Goal: Information Seeking & Learning: Check status

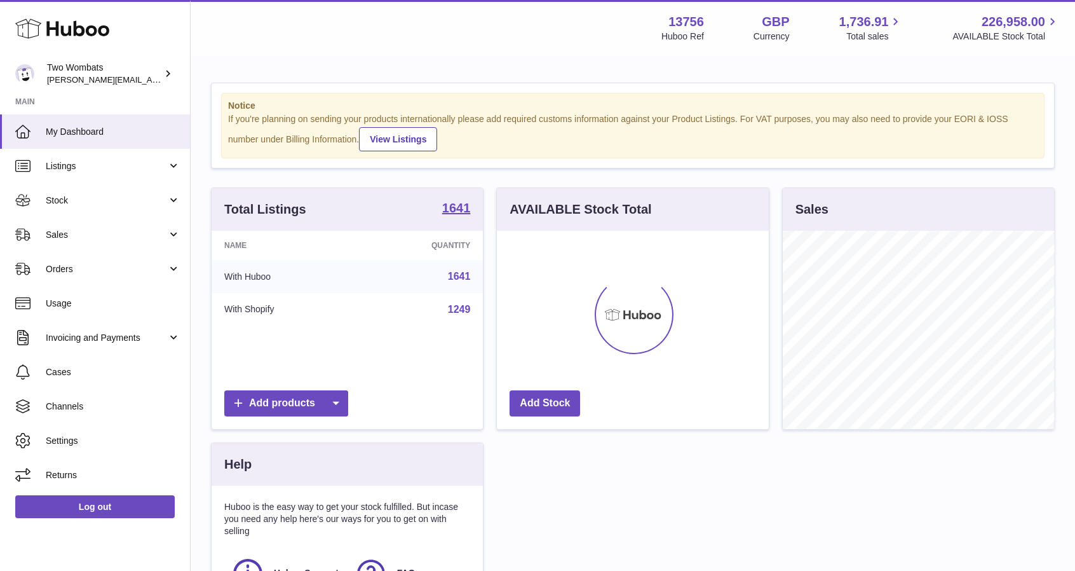
scroll to position [198, 272]
click at [85, 161] on span "Listings" at bounding box center [106, 166] width 121 height 12
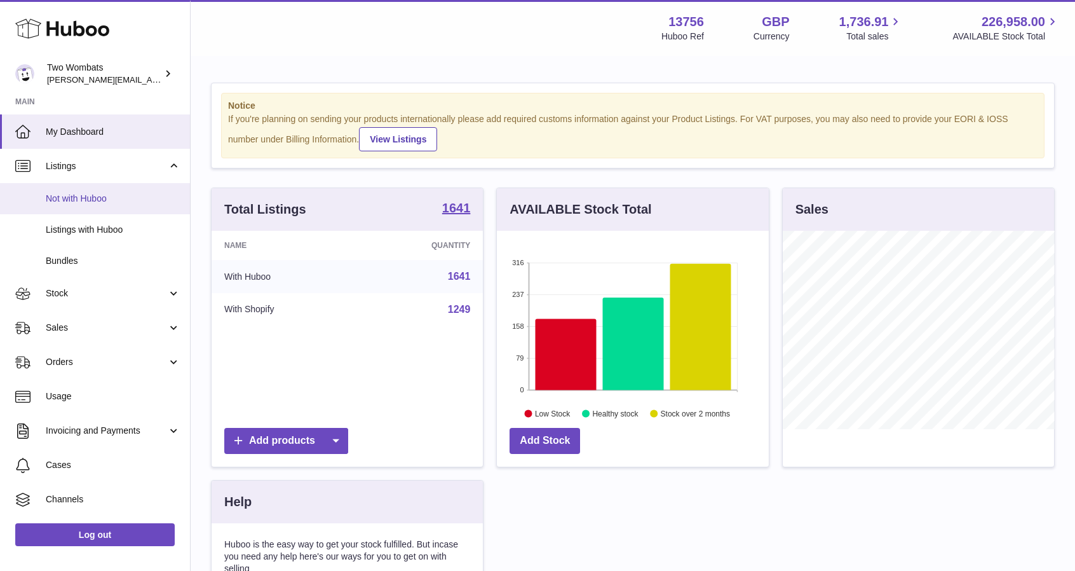
click at [114, 201] on span "Not with Huboo" at bounding box center [113, 199] width 135 height 12
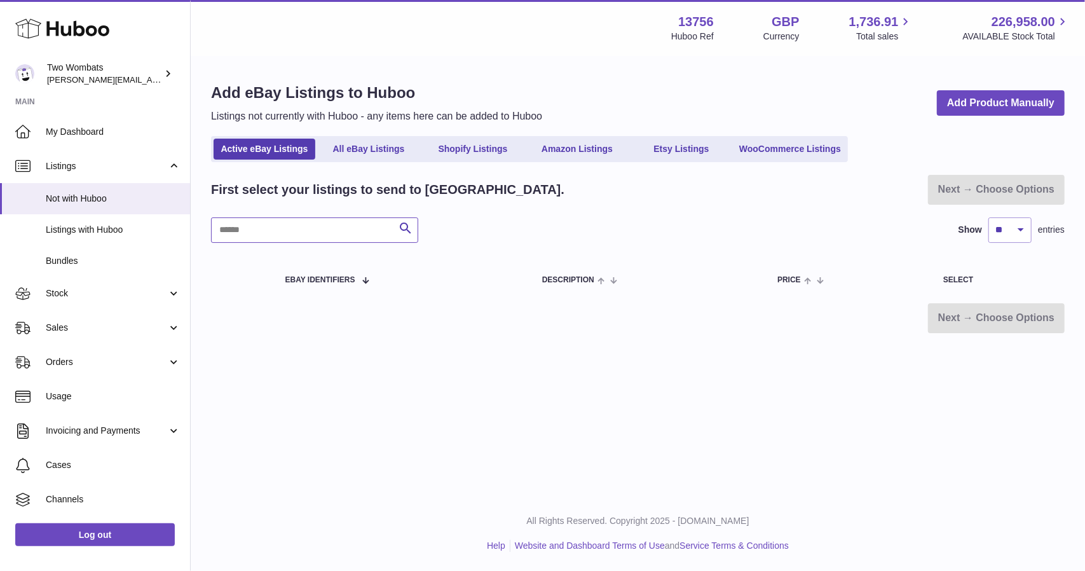
click at [286, 228] on input "text" at bounding box center [314, 229] width 207 height 25
click at [80, 281] on link "Stock" at bounding box center [95, 293] width 190 height 34
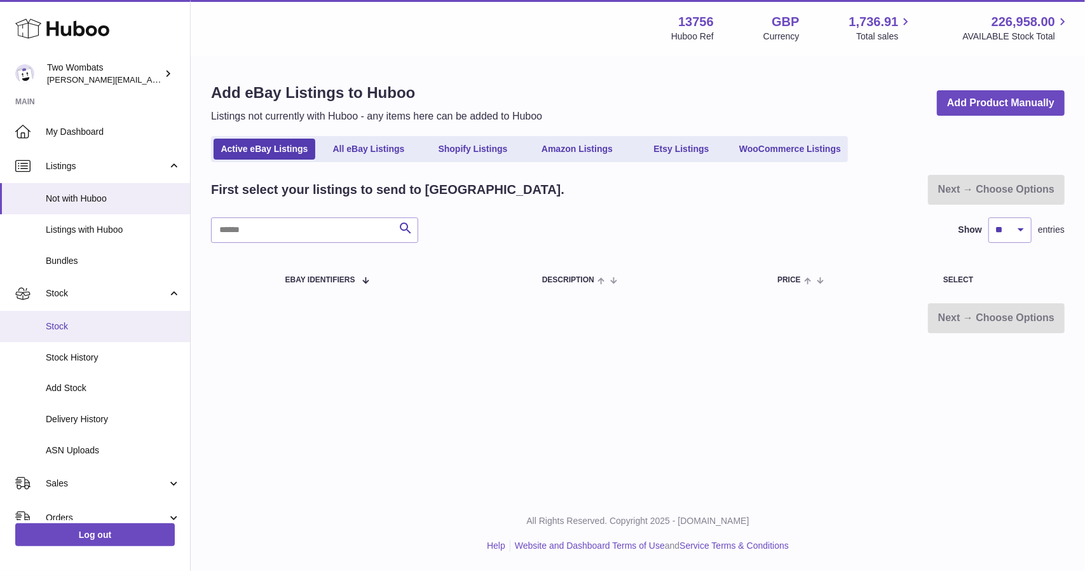
drag, startPoint x: 98, startPoint y: 323, endPoint x: 105, endPoint y: 319, distance: 8.8
click at [98, 323] on span "Stock" at bounding box center [113, 326] width 135 height 12
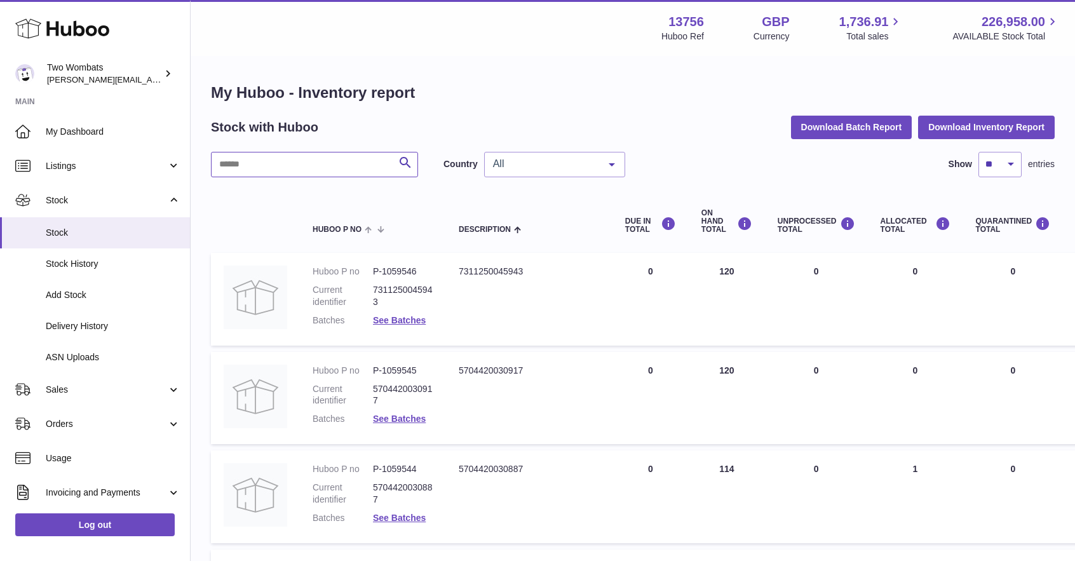
click at [273, 172] on input "text" at bounding box center [314, 164] width 207 height 25
paste input "*******"
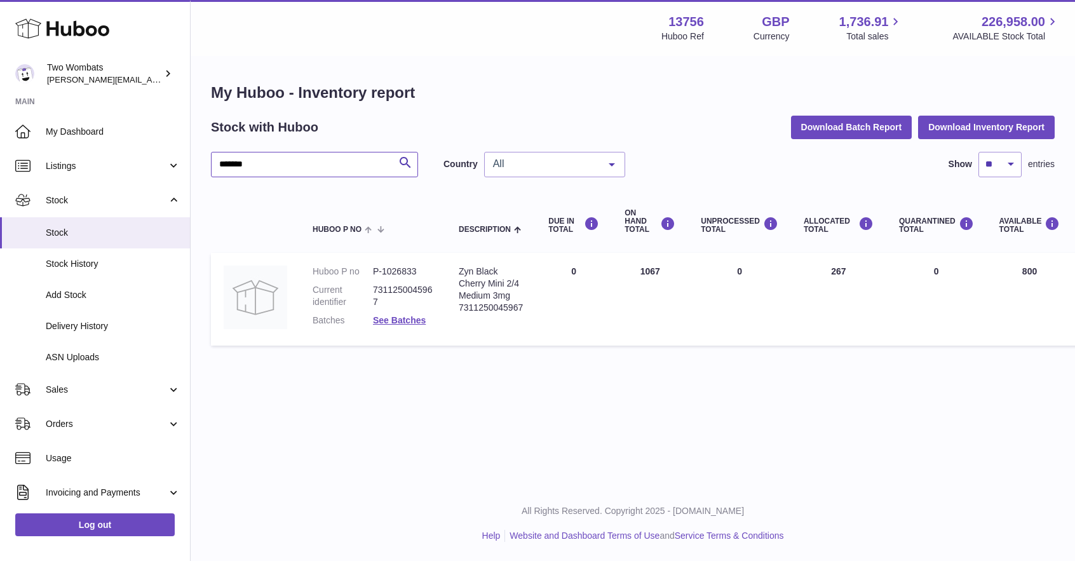
type input "*******"
drag, startPoint x: 822, startPoint y: 275, endPoint x: 849, endPoint y: 278, distance: 26.9
click at [849, 278] on td "ALLOCATED Total 267" at bounding box center [838, 299] width 95 height 93
click at [841, 274] on td "ALLOCATED Total 267" at bounding box center [838, 299] width 95 height 93
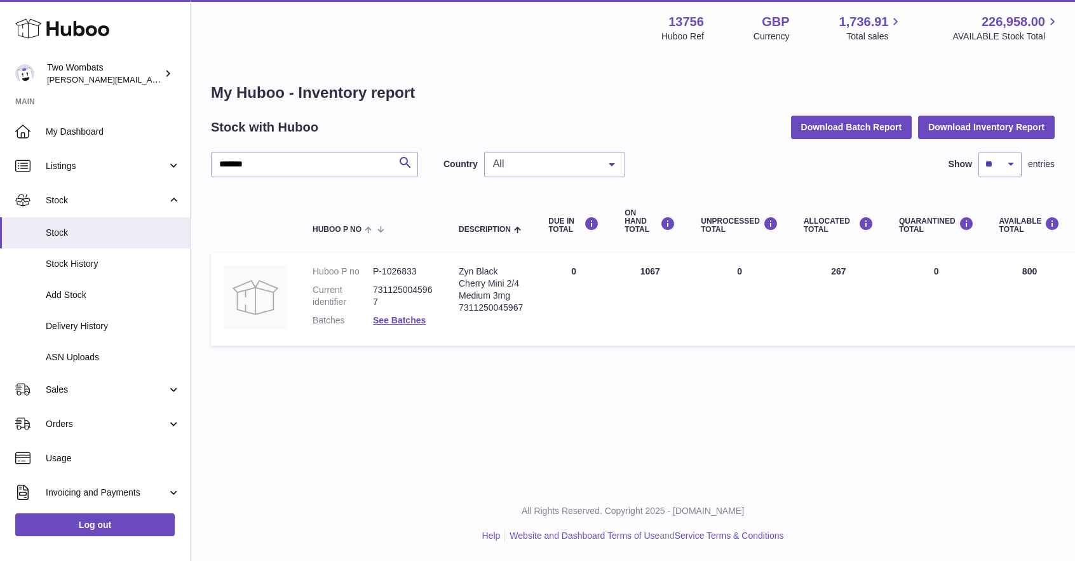
click at [841, 274] on td "ALLOCATED Total 267" at bounding box center [838, 299] width 95 height 93
click at [853, 276] on td "ALLOCATED Total 267" at bounding box center [838, 299] width 95 height 93
click at [411, 320] on link "See Batches" at bounding box center [399, 320] width 53 height 10
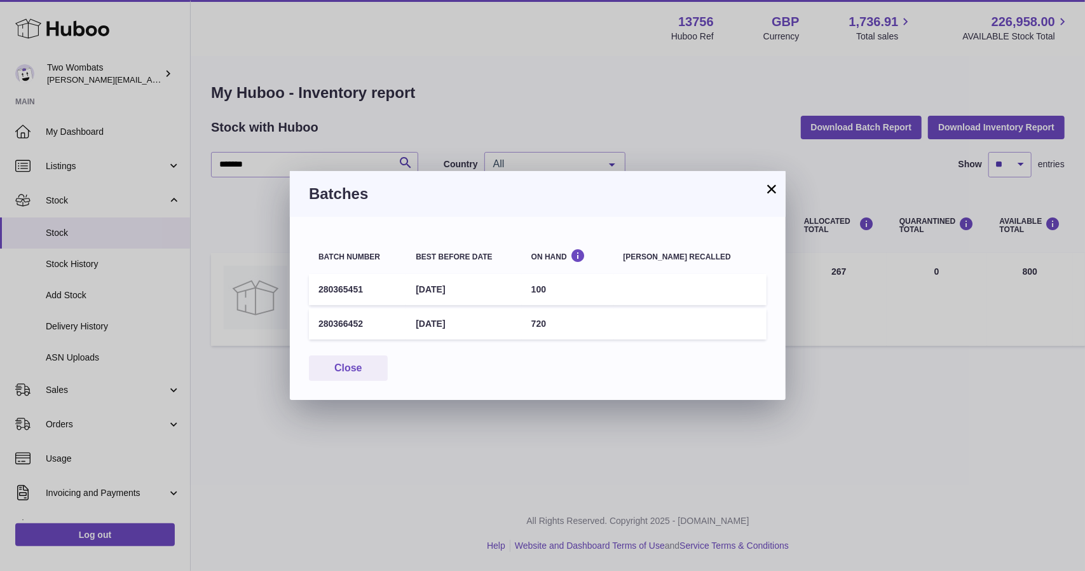
click at [768, 190] on button "×" at bounding box center [771, 188] width 15 height 15
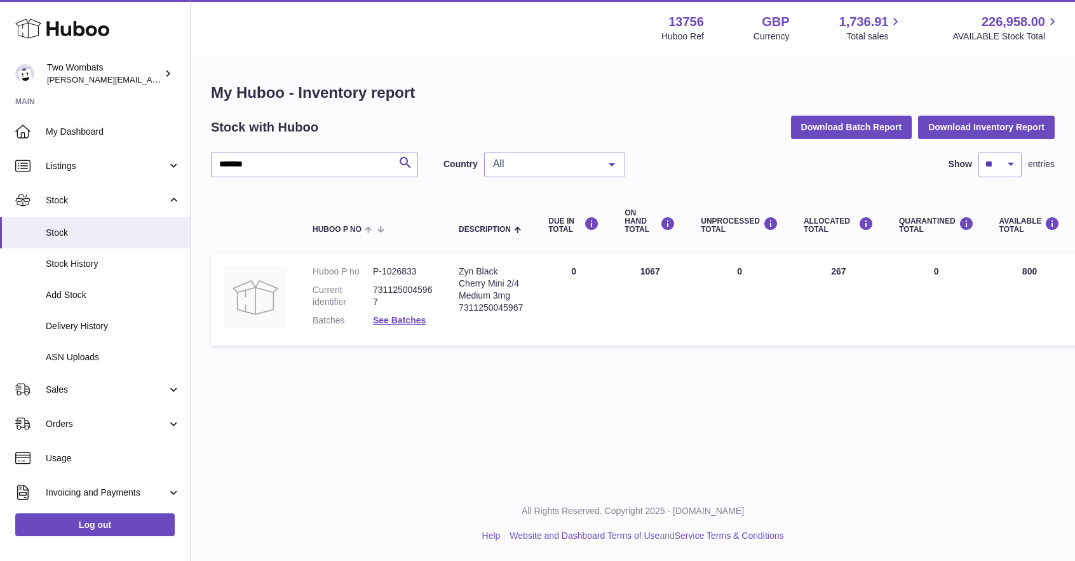
drag, startPoint x: 829, startPoint y: 273, endPoint x: 869, endPoint y: 273, distance: 40.7
click at [869, 273] on td "ALLOCATED Total 267" at bounding box center [838, 299] width 95 height 93
drag, startPoint x: 829, startPoint y: 276, endPoint x: 855, endPoint y: 275, distance: 26.1
click at [855, 275] on td "ALLOCATED Total 267" at bounding box center [838, 299] width 95 height 93
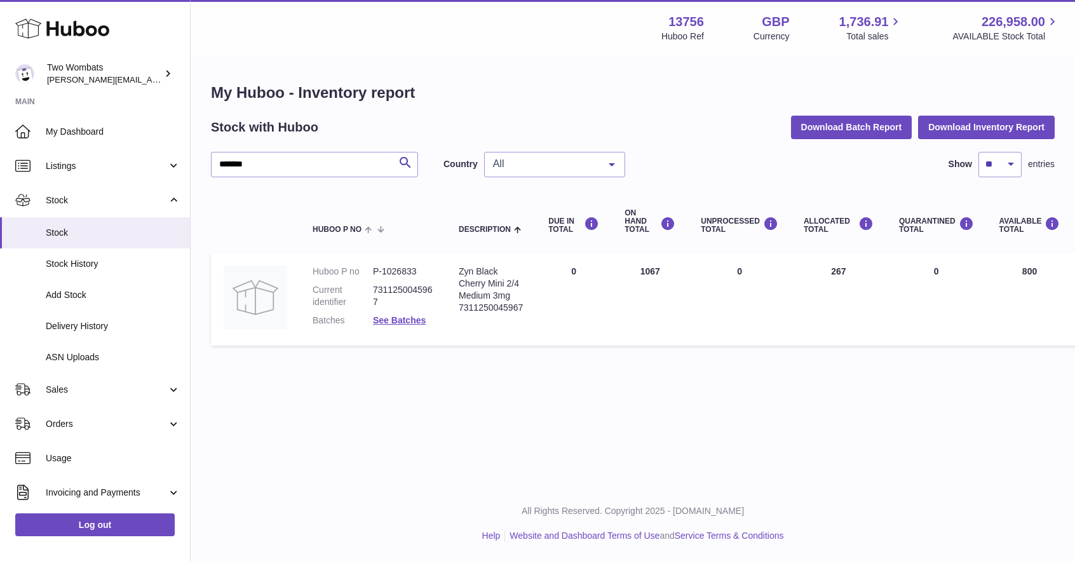
click at [855, 275] on td "ALLOCATED Total 267" at bounding box center [838, 299] width 95 height 93
click at [832, 280] on td "ALLOCATED Total 267" at bounding box center [838, 299] width 95 height 93
click at [832, 279] on td "ALLOCATED Total 267" at bounding box center [838, 299] width 95 height 93
click at [833, 275] on td "ALLOCATED Total 267" at bounding box center [838, 299] width 95 height 93
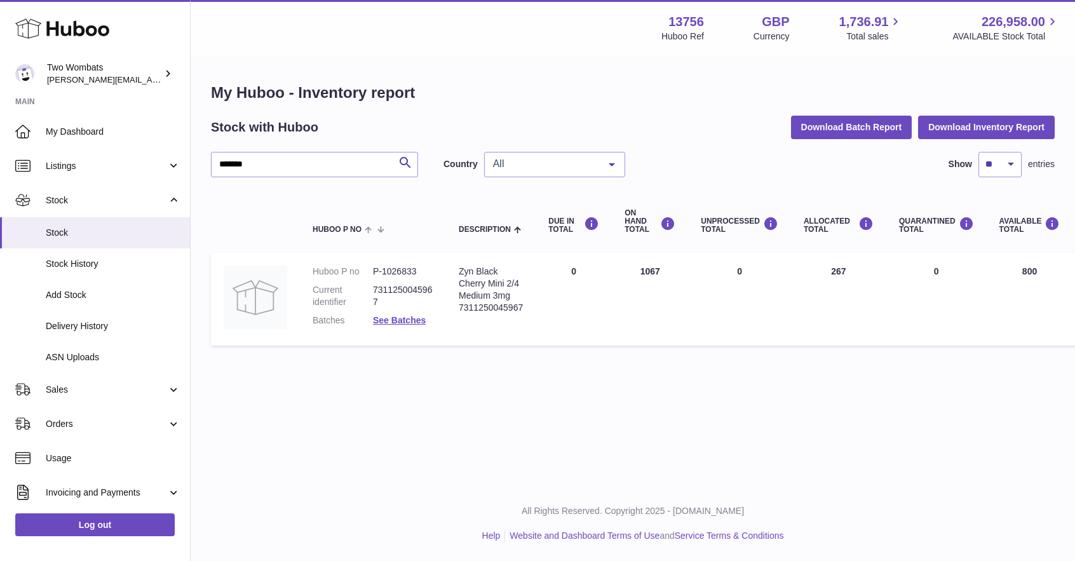
click at [852, 282] on td "ALLOCATED Total 267" at bounding box center [838, 299] width 95 height 93
click at [852, 271] on td "ALLOCATED Total 267" at bounding box center [838, 299] width 95 height 93
click at [838, 273] on td "ALLOCATED Total 267" at bounding box center [838, 299] width 95 height 93
drag, startPoint x: 825, startPoint y: 275, endPoint x: 853, endPoint y: 277, distance: 28.0
click at [852, 277] on td "ALLOCATED Total 267" at bounding box center [838, 299] width 95 height 93
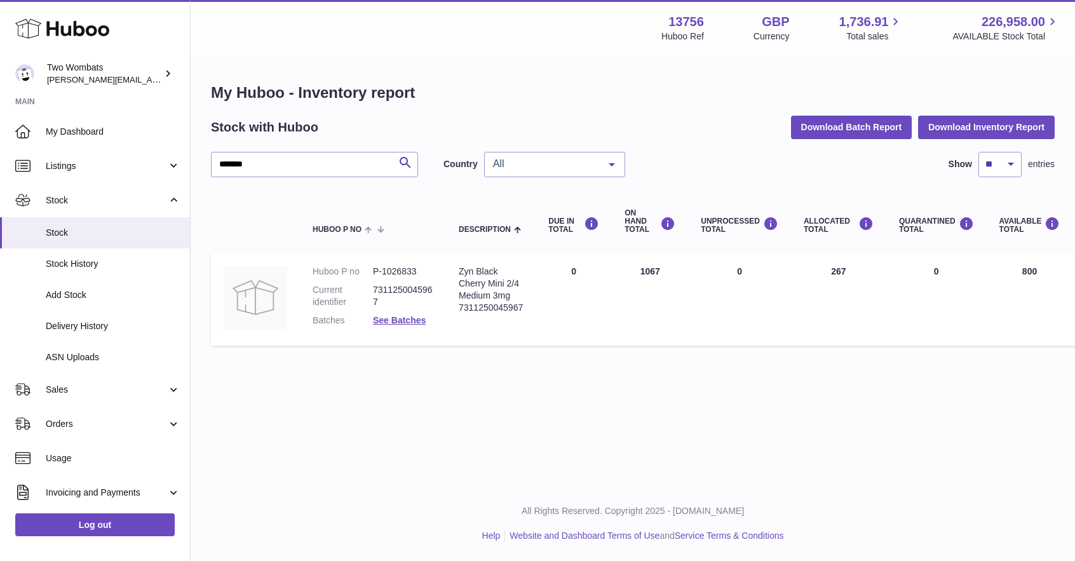
click at [857, 280] on td "ALLOCATED Total 267" at bounding box center [838, 299] width 95 height 93
click at [92, 390] on span "Sales" at bounding box center [106, 390] width 121 height 12
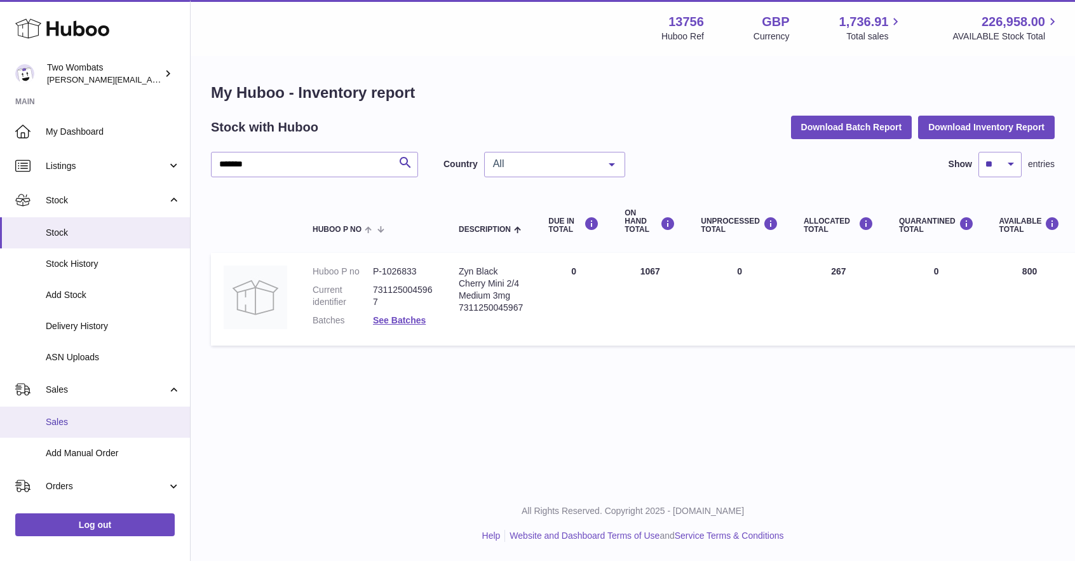
click at [90, 422] on span "Sales" at bounding box center [113, 422] width 135 height 12
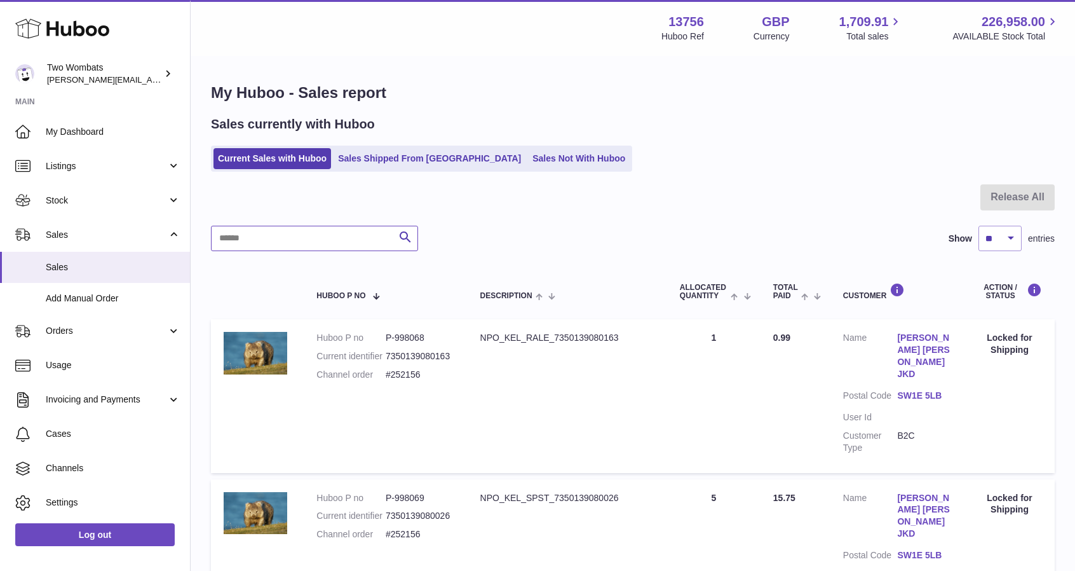
click at [343, 242] on input "text" at bounding box center [314, 238] width 207 height 25
type input "**********"
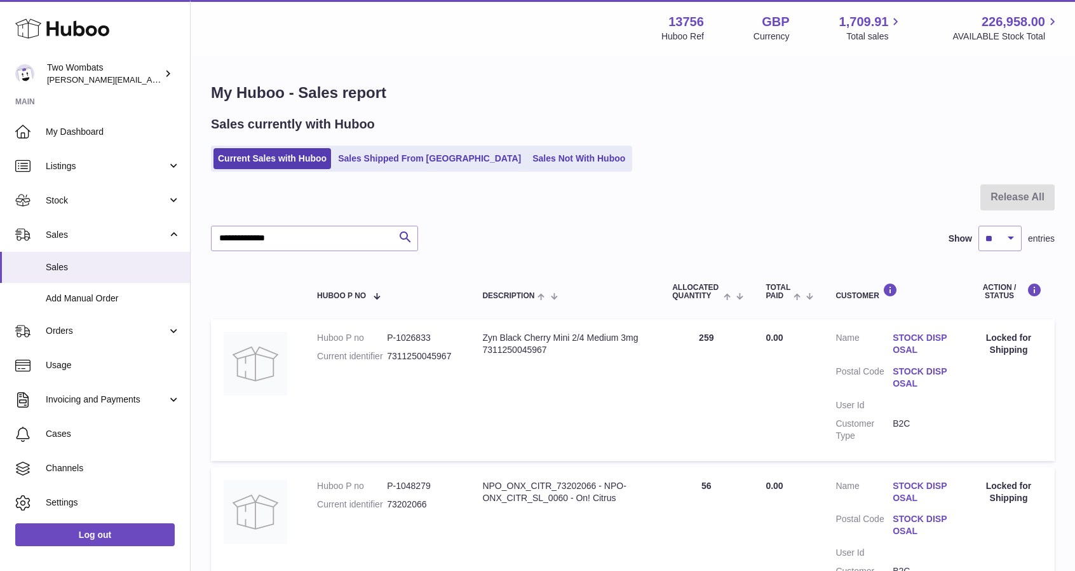
drag, startPoint x: 702, startPoint y: 339, endPoint x: 749, endPoint y: 345, distance: 47.5
click at [749, 345] on td "Quantity Sold 259" at bounding box center [706, 389] width 93 height 141
click at [743, 404] on td "Quantity Sold 259" at bounding box center [706, 389] width 93 height 141
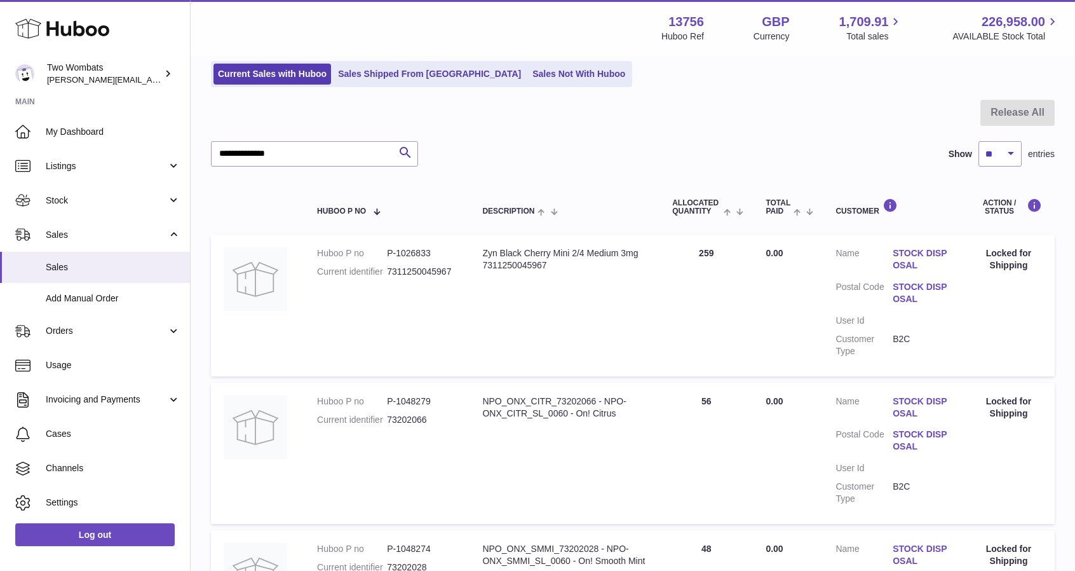
scroll to position [191, 0]
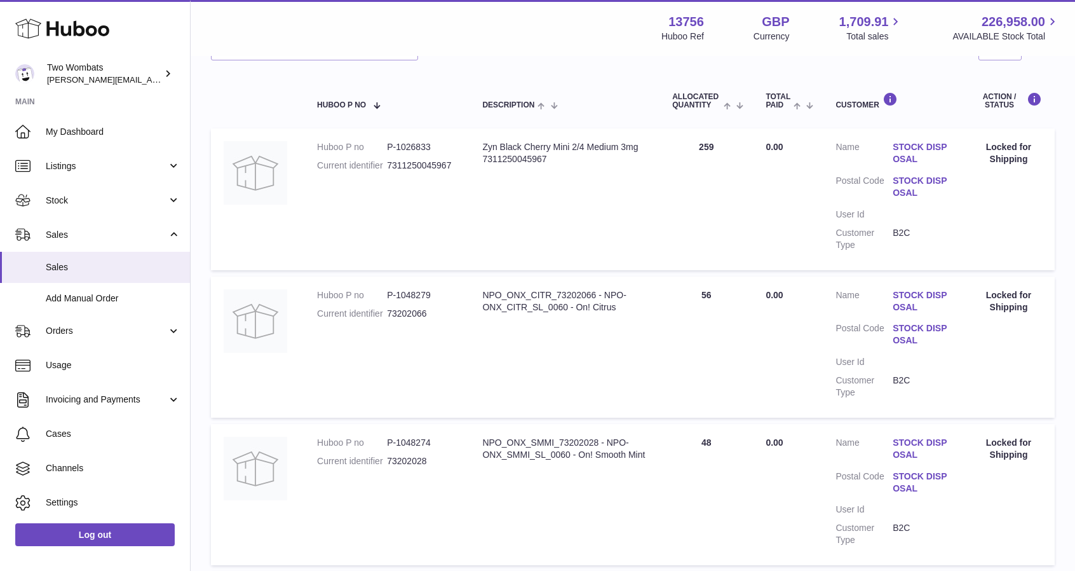
click at [407, 296] on dd "P-1048279" at bounding box center [422, 295] width 70 height 12
click at [407, 297] on dd "P-1048279" at bounding box center [422, 295] width 70 height 12
copy dd "1048279"
click at [85, 165] on span "Listings" at bounding box center [106, 166] width 121 height 12
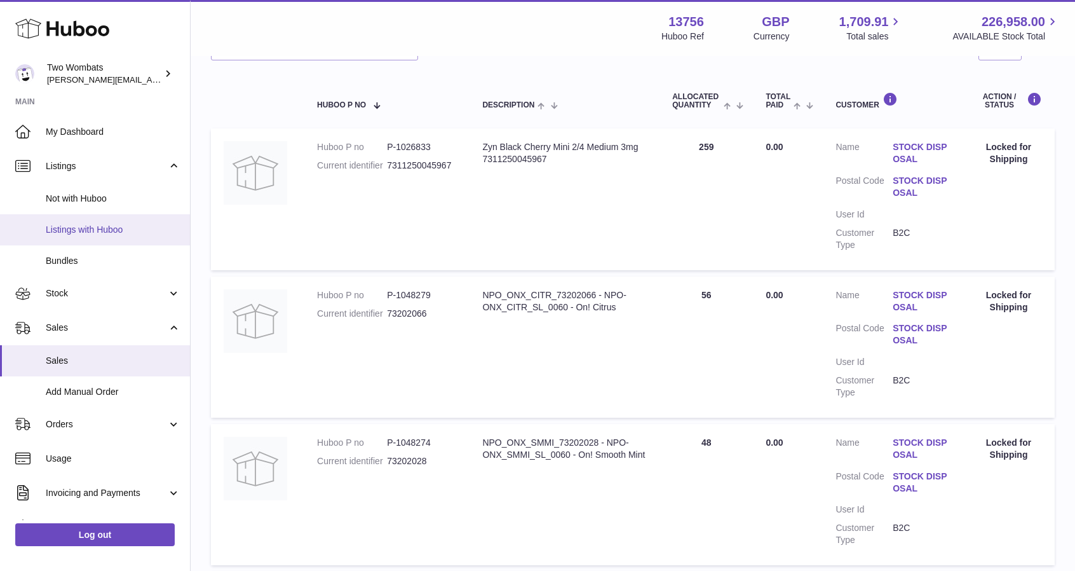
click at [122, 236] on link "Listings with Huboo" at bounding box center [95, 229] width 190 height 31
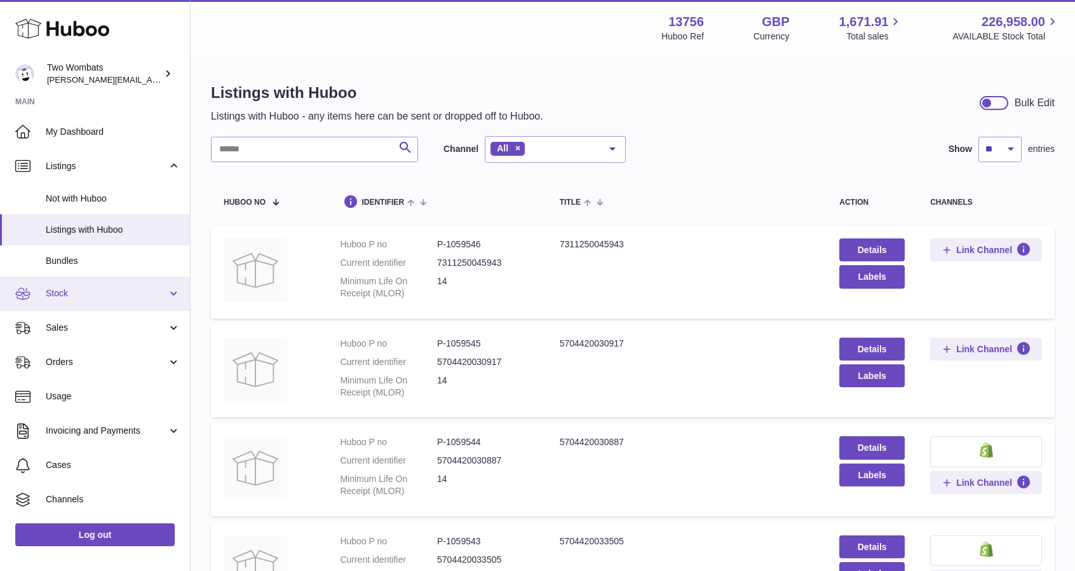
click at [72, 302] on link "Stock" at bounding box center [95, 293] width 190 height 34
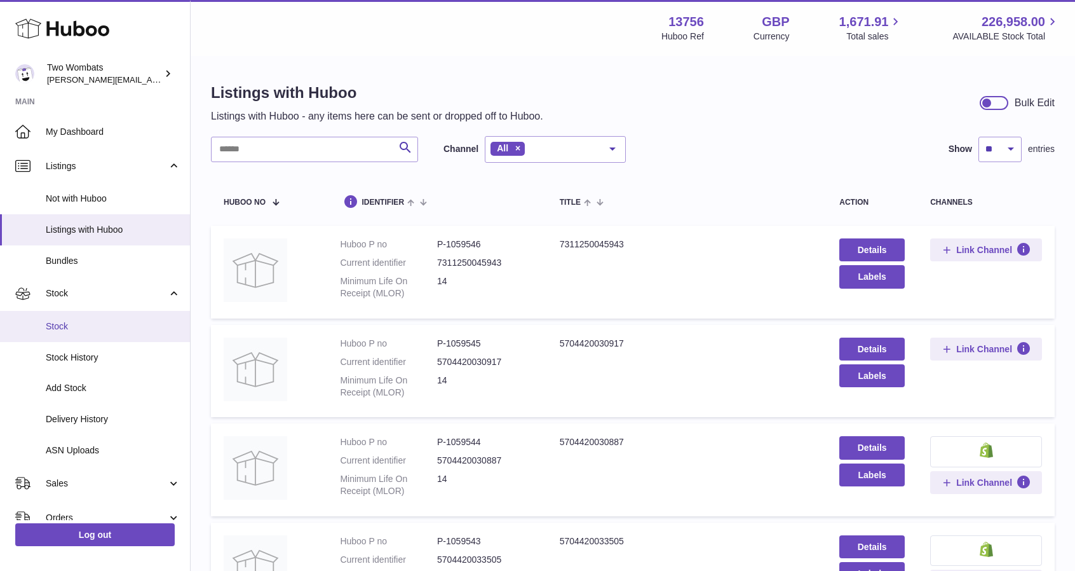
click at [92, 325] on span "Stock" at bounding box center [113, 326] width 135 height 12
click at [267, 154] on input "text" at bounding box center [314, 149] width 207 height 25
paste input "*******"
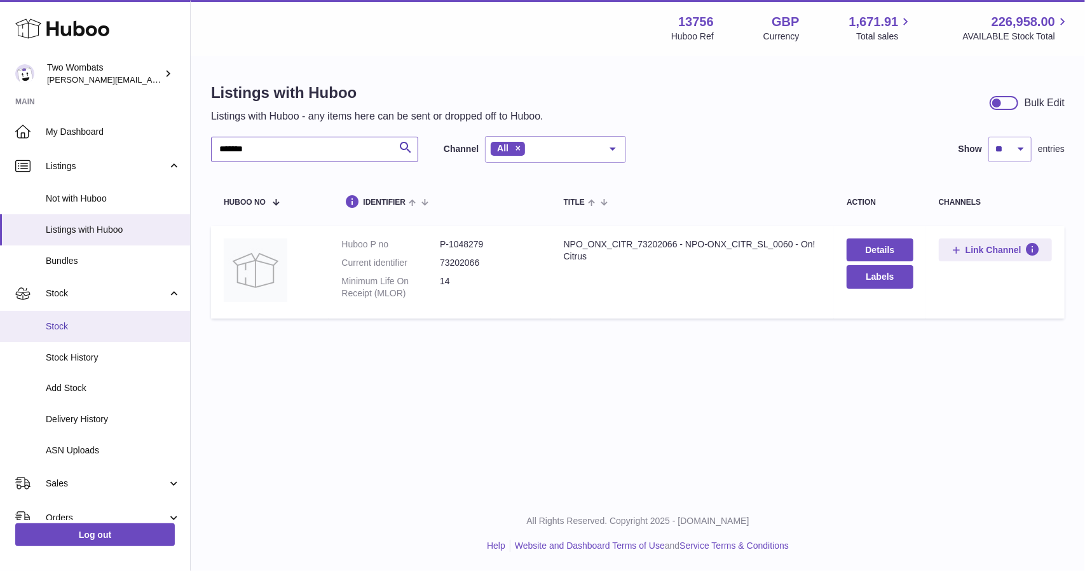
type input "*******"
click at [58, 327] on span "Stock" at bounding box center [113, 326] width 135 height 12
click at [76, 323] on span "Stock" at bounding box center [113, 326] width 135 height 12
